Goal: Transaction & Acquisition: Purchase product/service

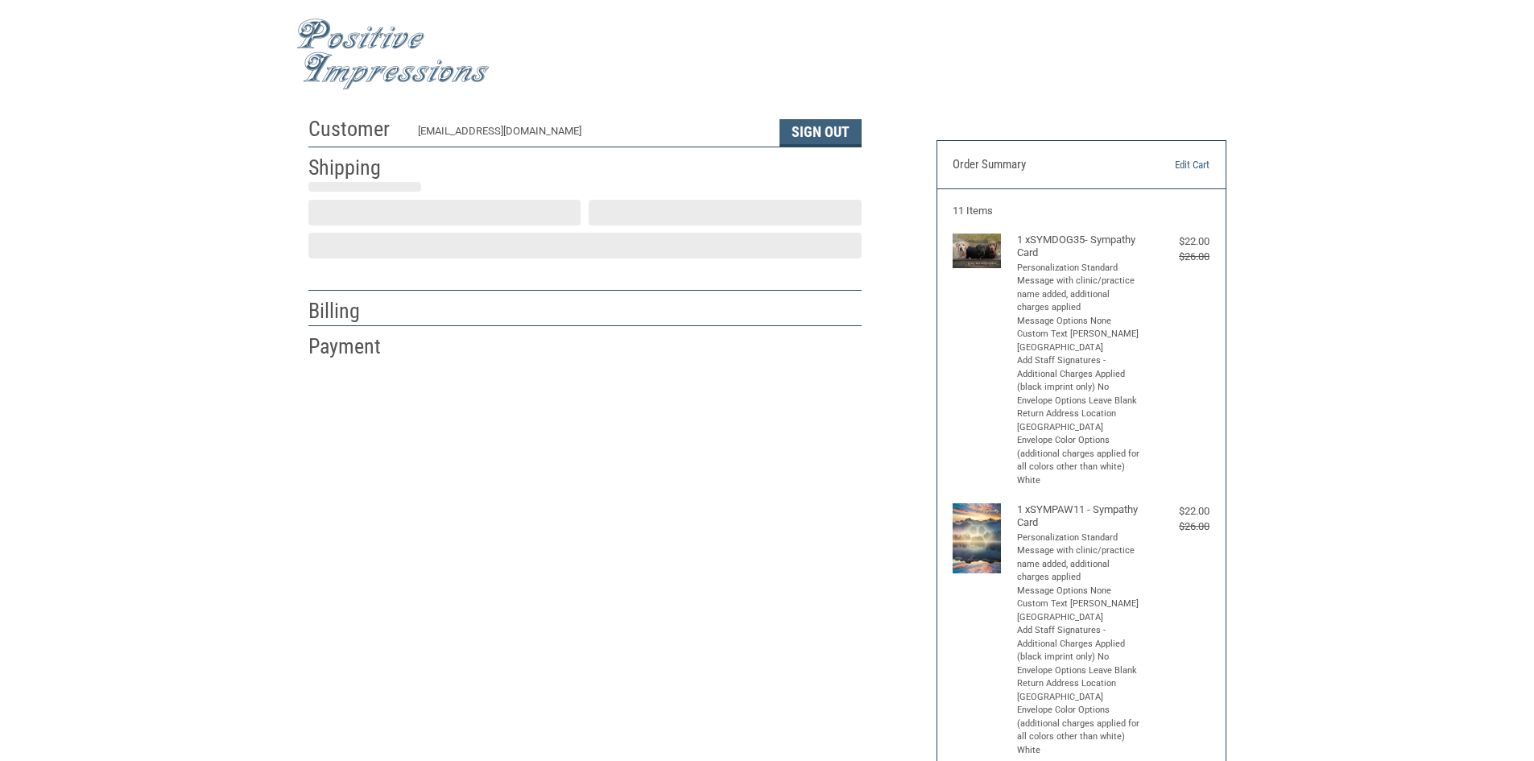
select select "US"
select select "GA"
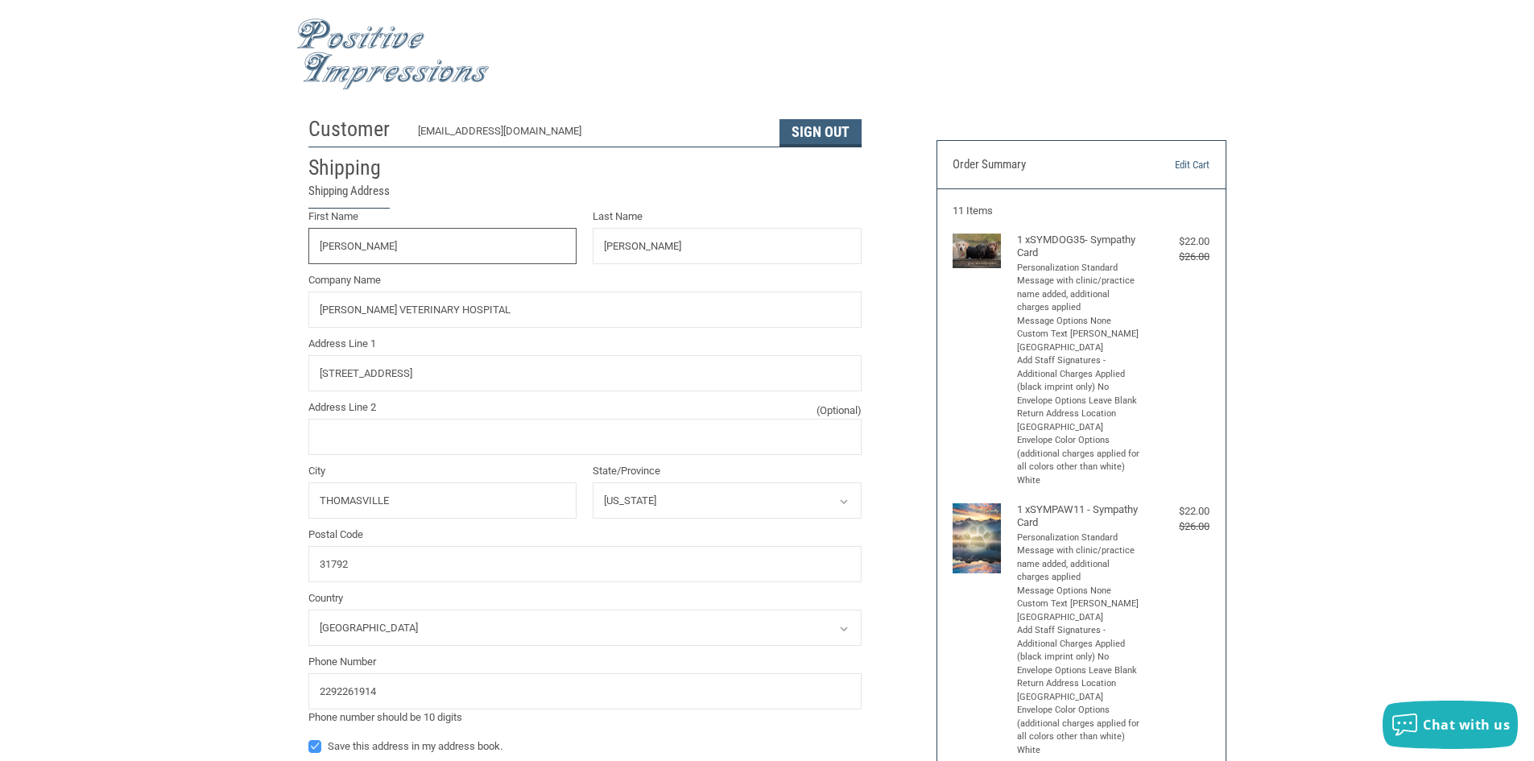
radio input "true"
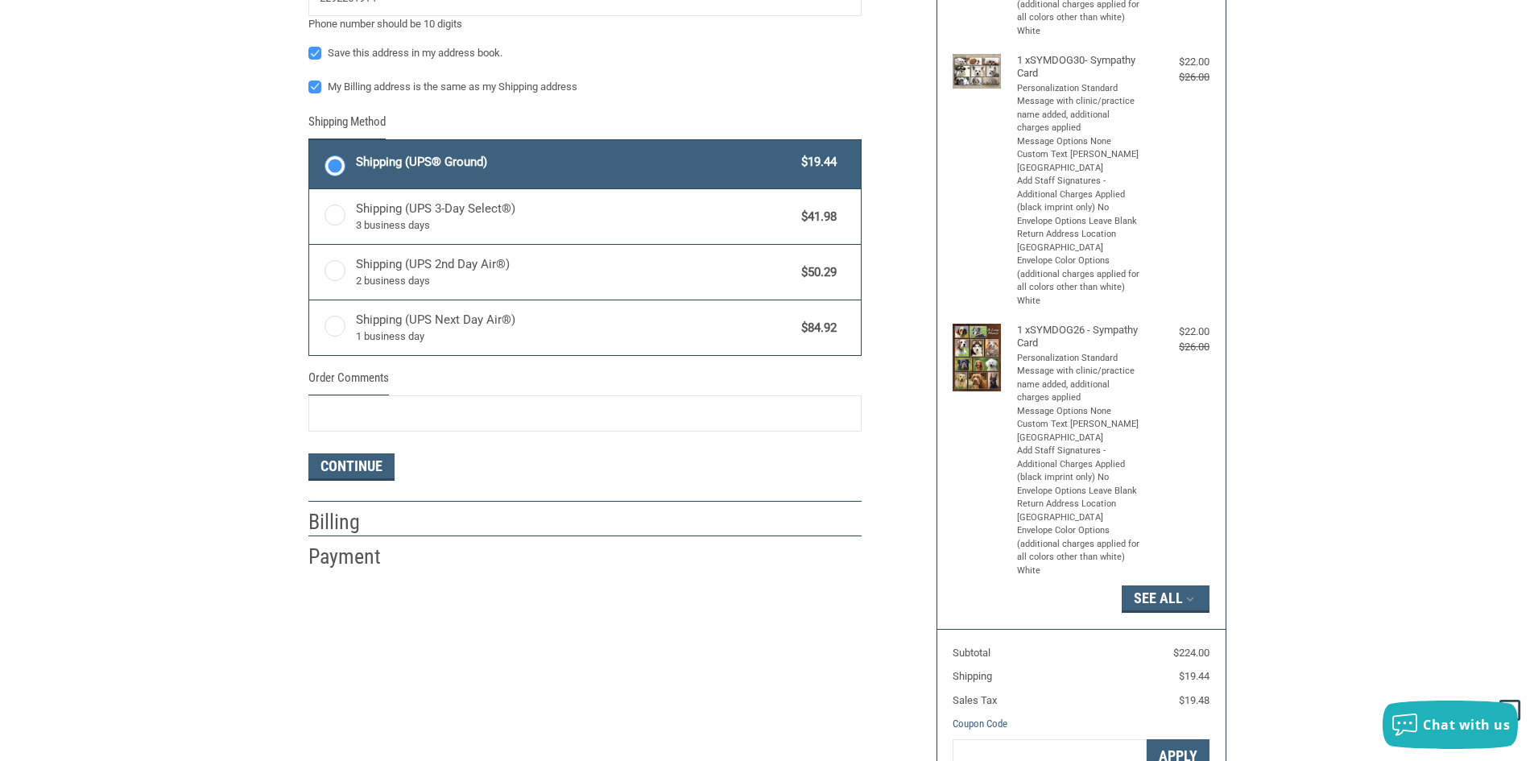
scroll to position [725, 0]
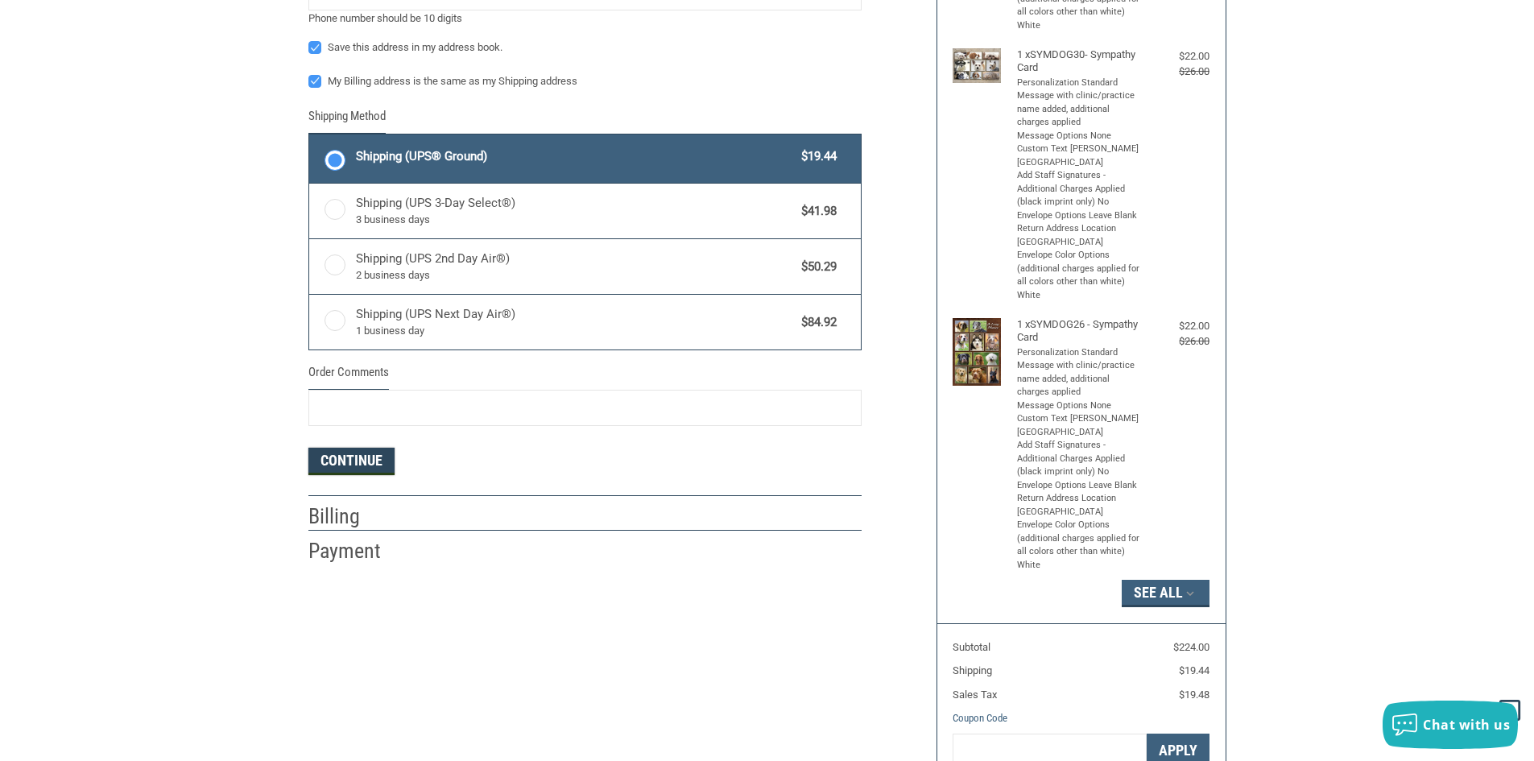
click at [362, 457] on button "Continue" at bounding box center [351, 461] width 86 height 27
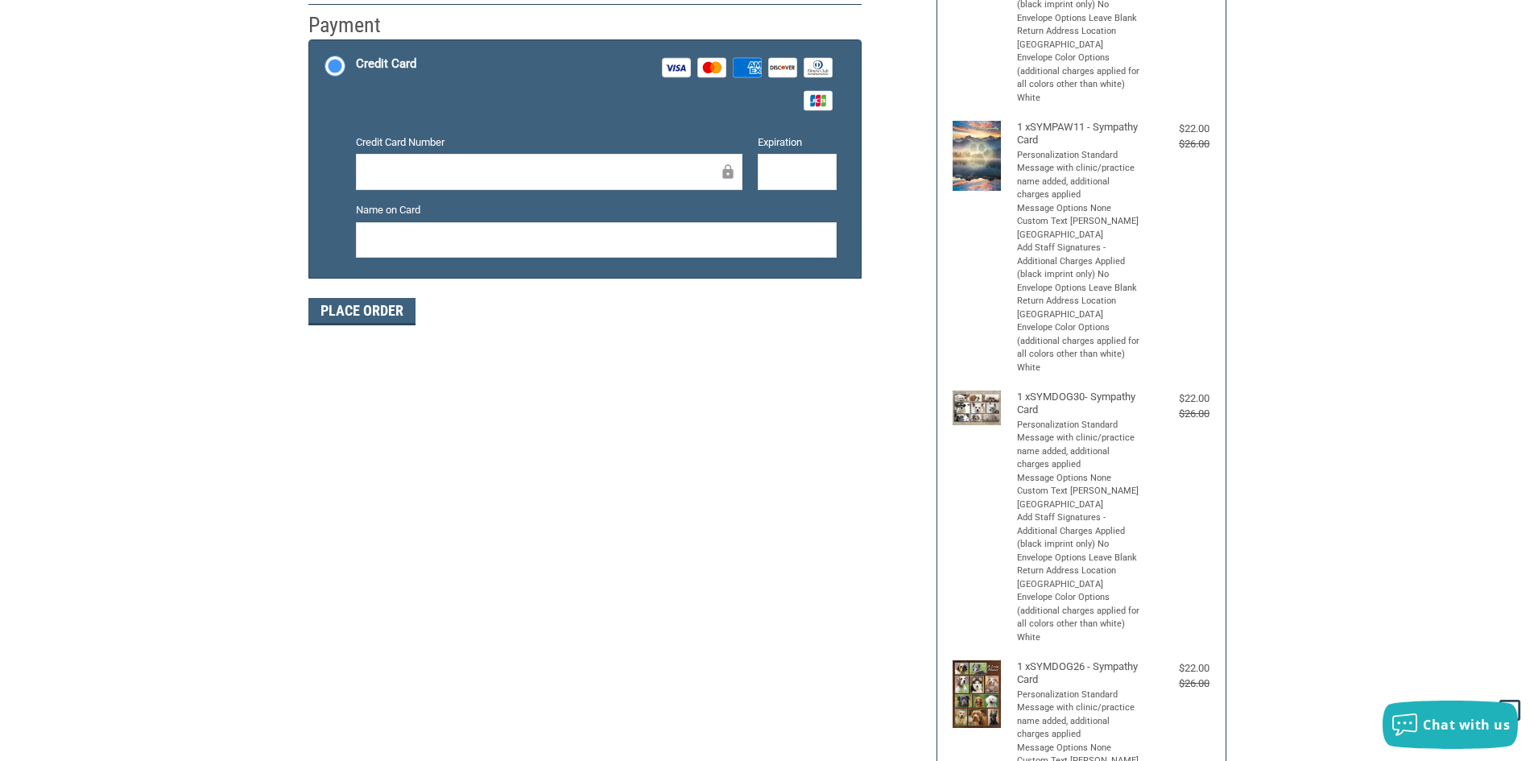
scroll to position [218, 0]
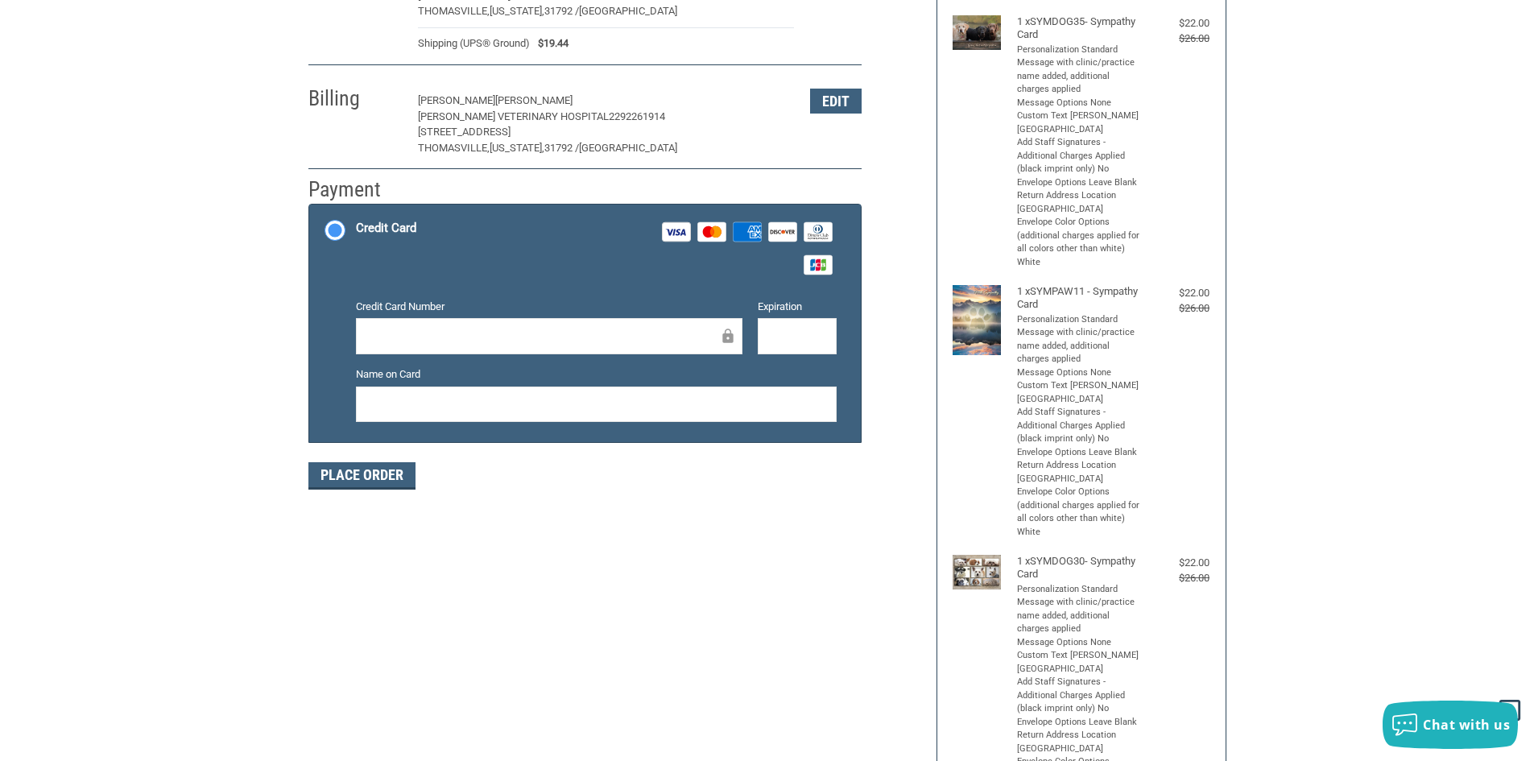
click at [361, 335] on div at bounding box center [549, 336] width 386 height 36
click at [402, 415] on div at bounding box center [596, 404] width 481 height 36
click at [345, 477] on button "Place Order" at bounding box center [361, 475] width 107 height 27
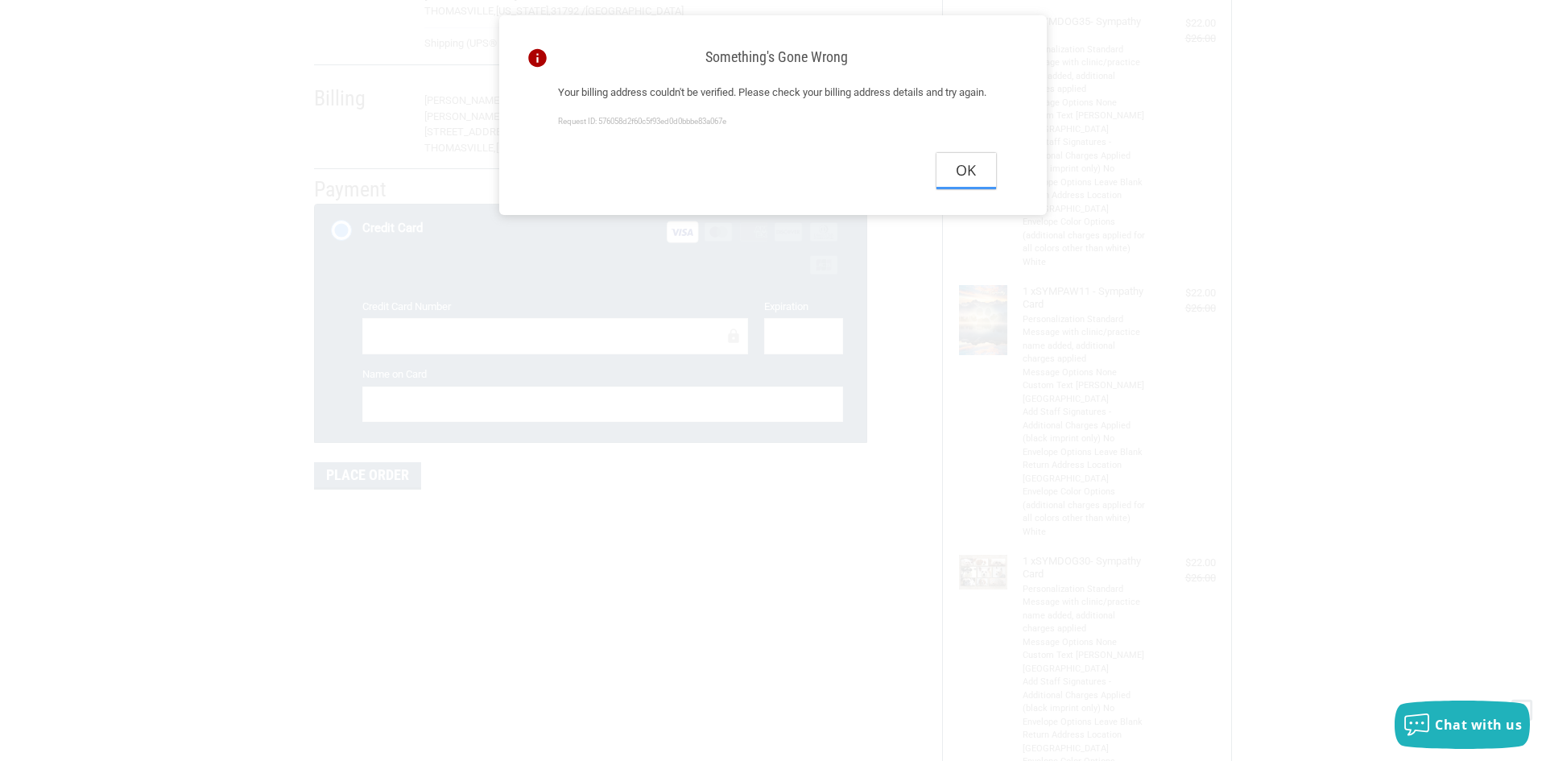
click at [977, 189] on button "Ok" at bounding box center [966, 171] width 60 height 36
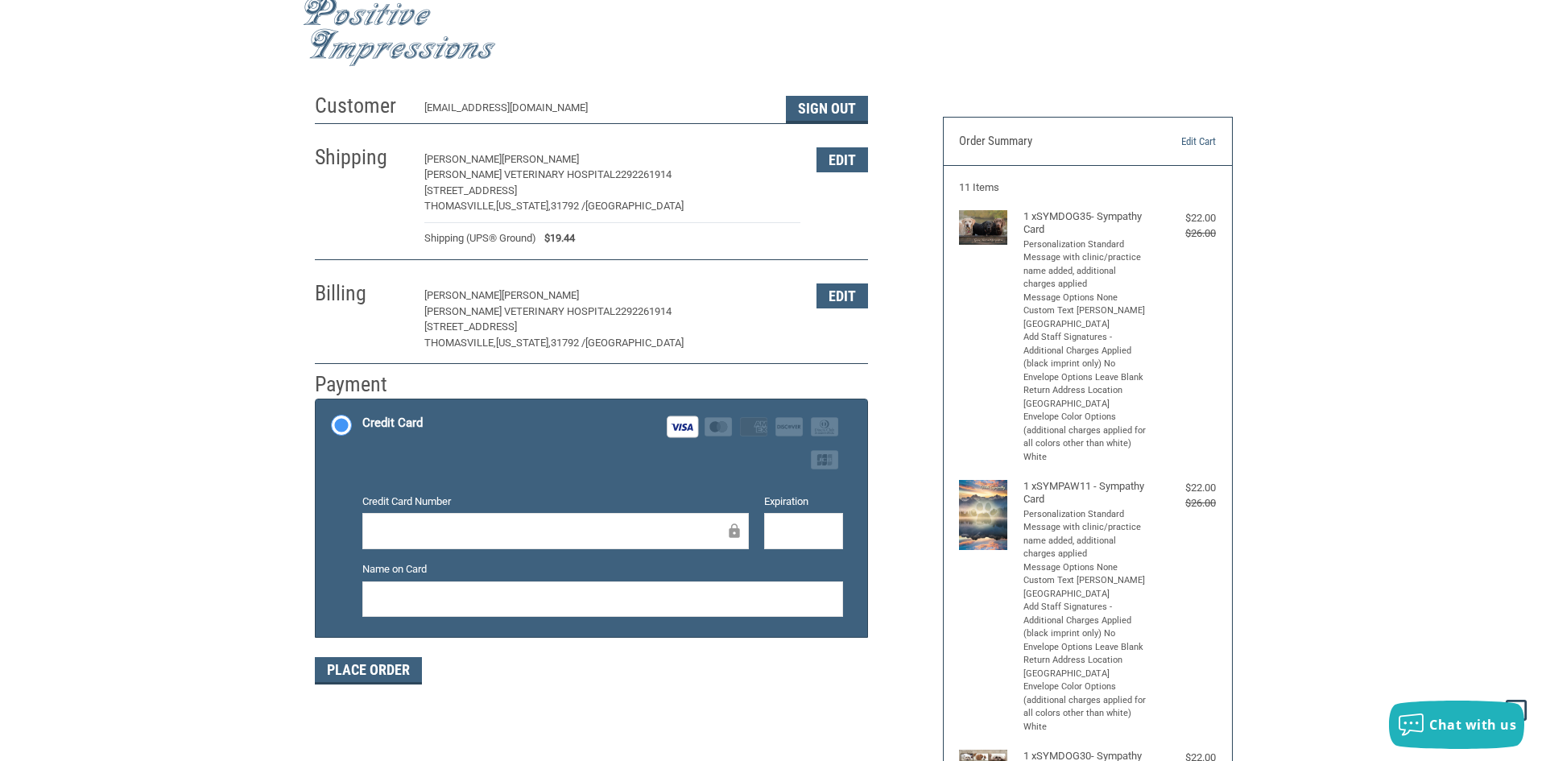
scroll to position [0, 0]
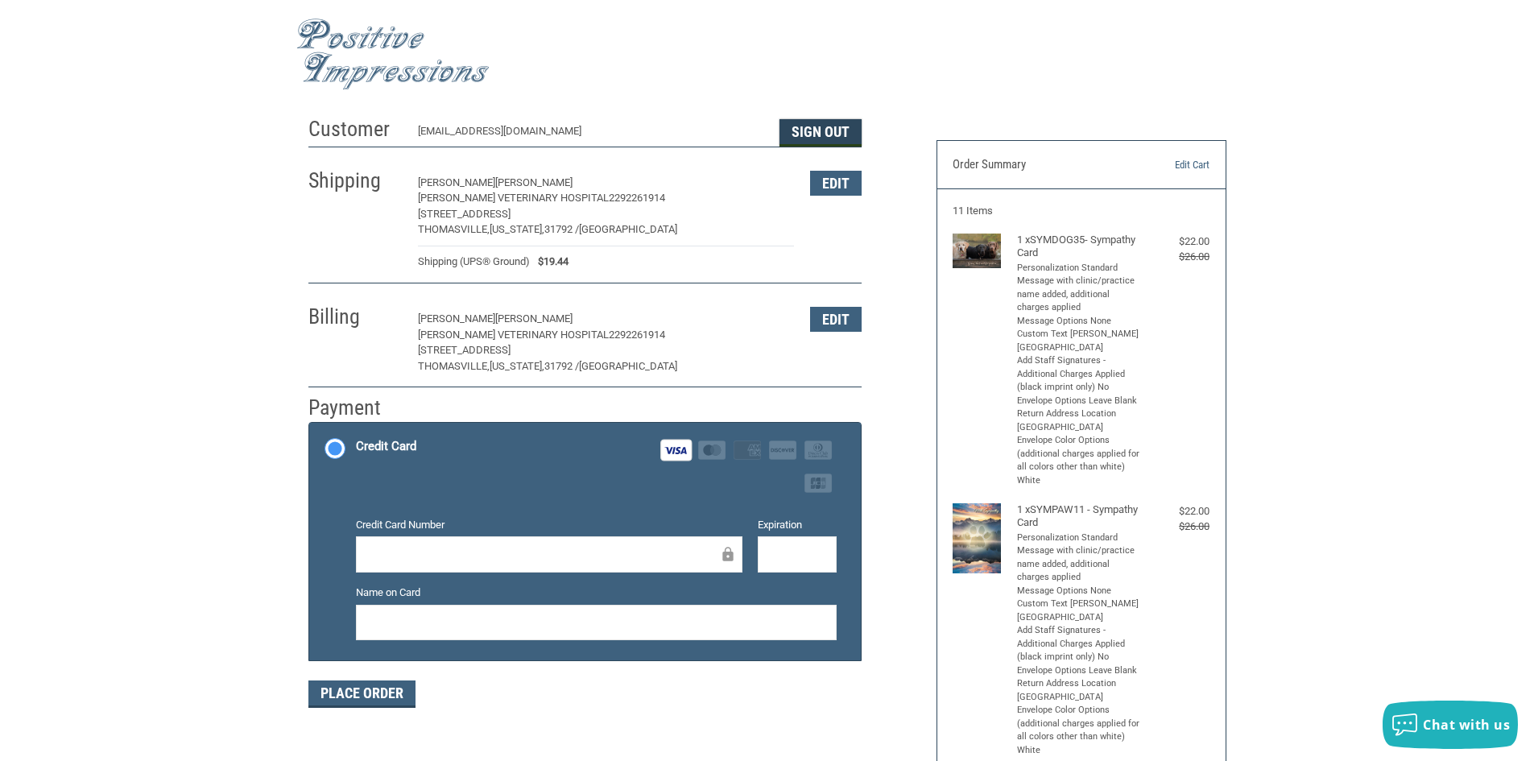
click at [812, 127] on button "Sign Out" at bounding box center [820, 132] width 82 height 27
